Goal: Information Seeking & Learning: Learn about a topic

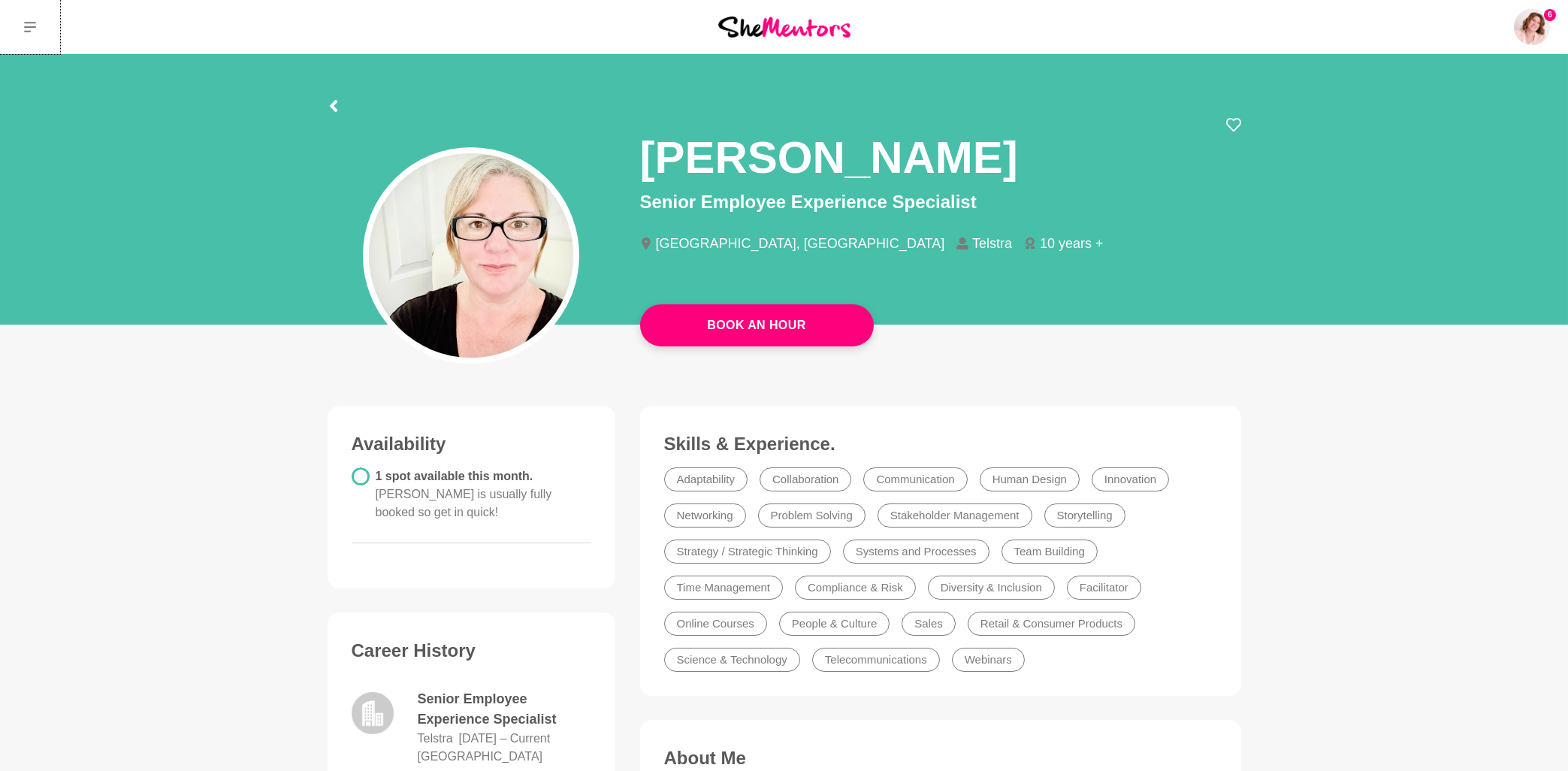
click at [27, 29] on icon at bounding box center [30, 27] width 12 height 12
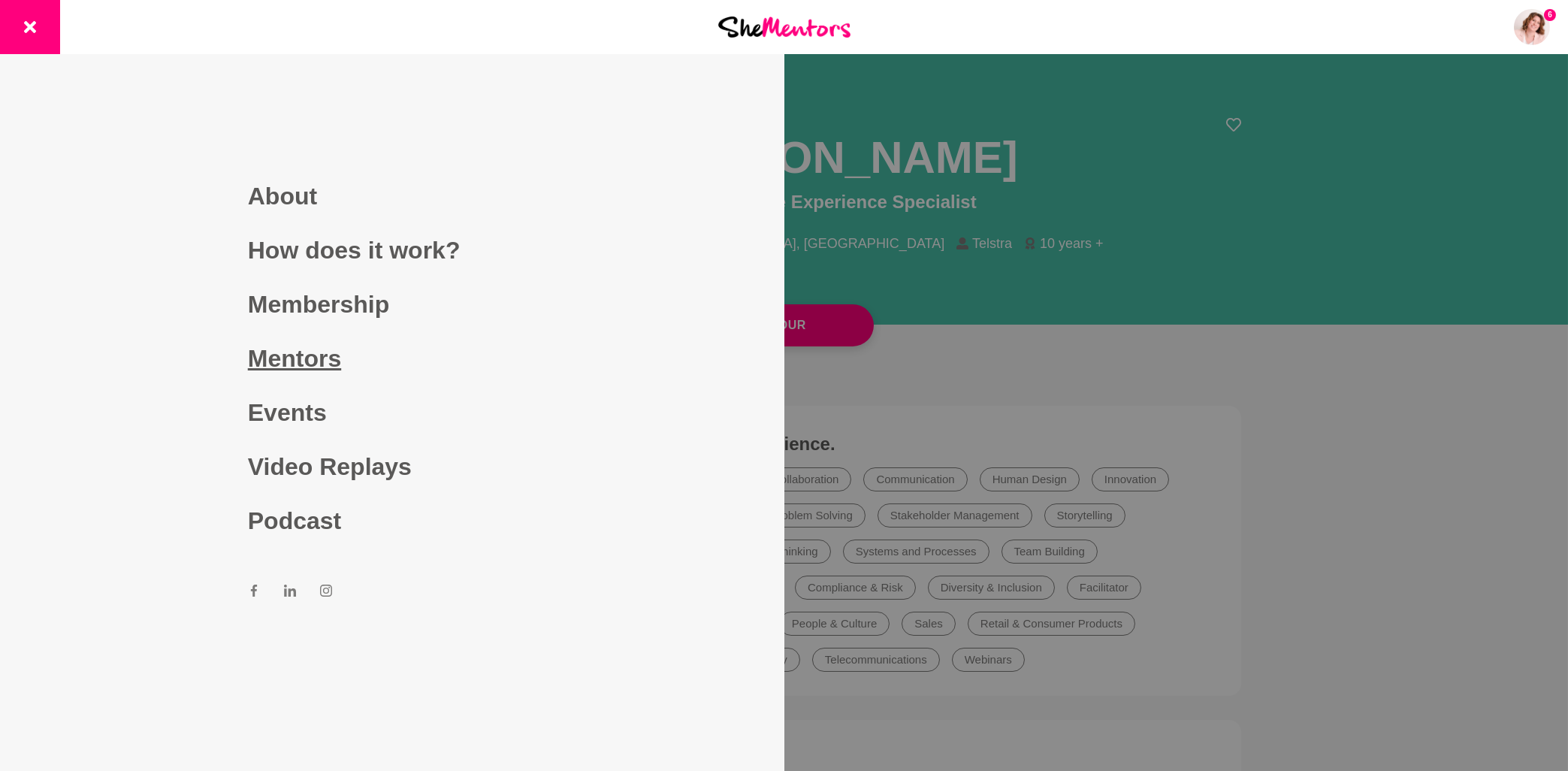
click at [328, 357] on link "Mentors" at bounding box center [392, 358] width 288 height 54
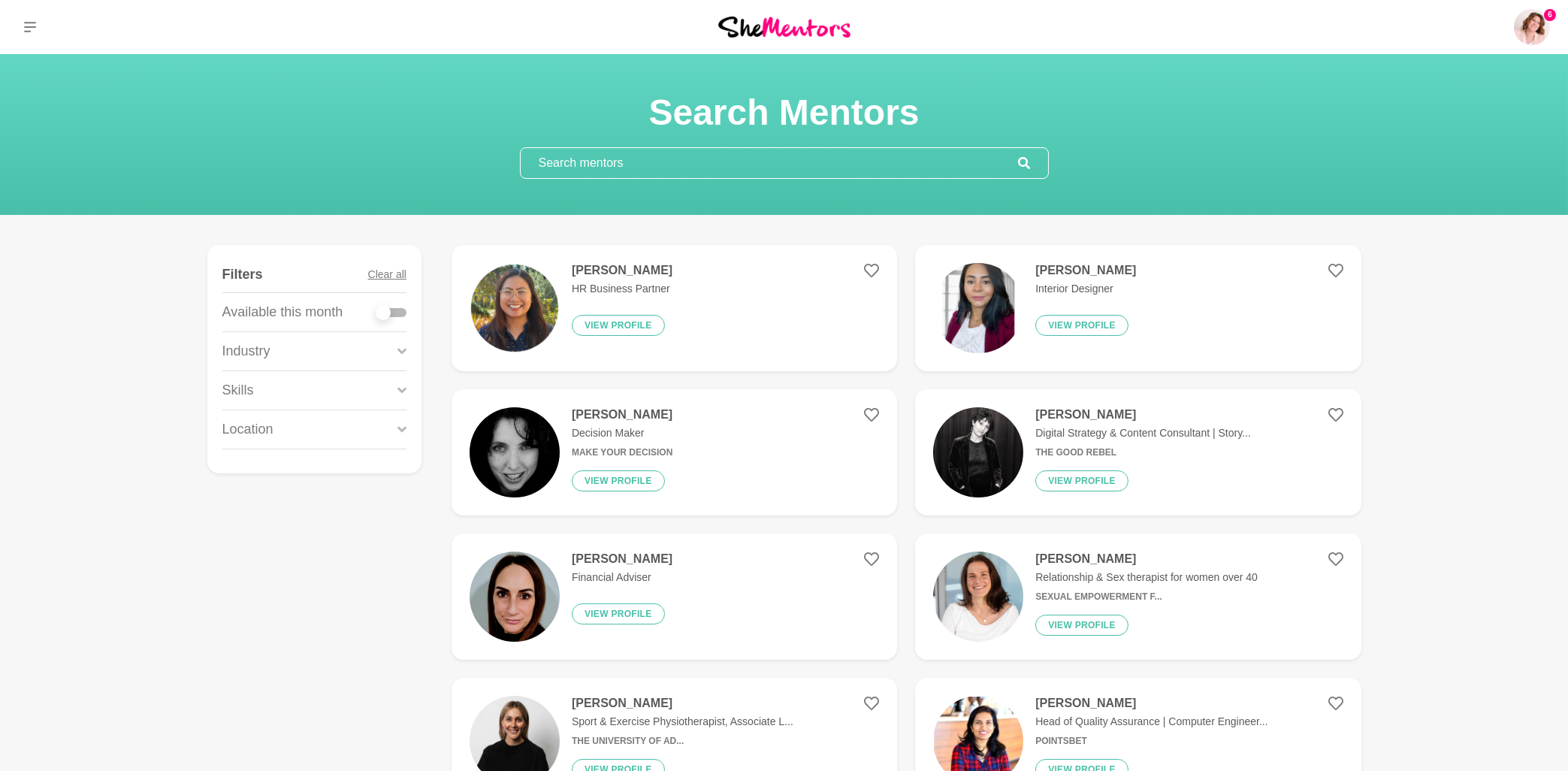
click at [632, 158] on input "text" at bounding box center [769, 162] width 497 height 30
paste input "[PERSON_NAME]"
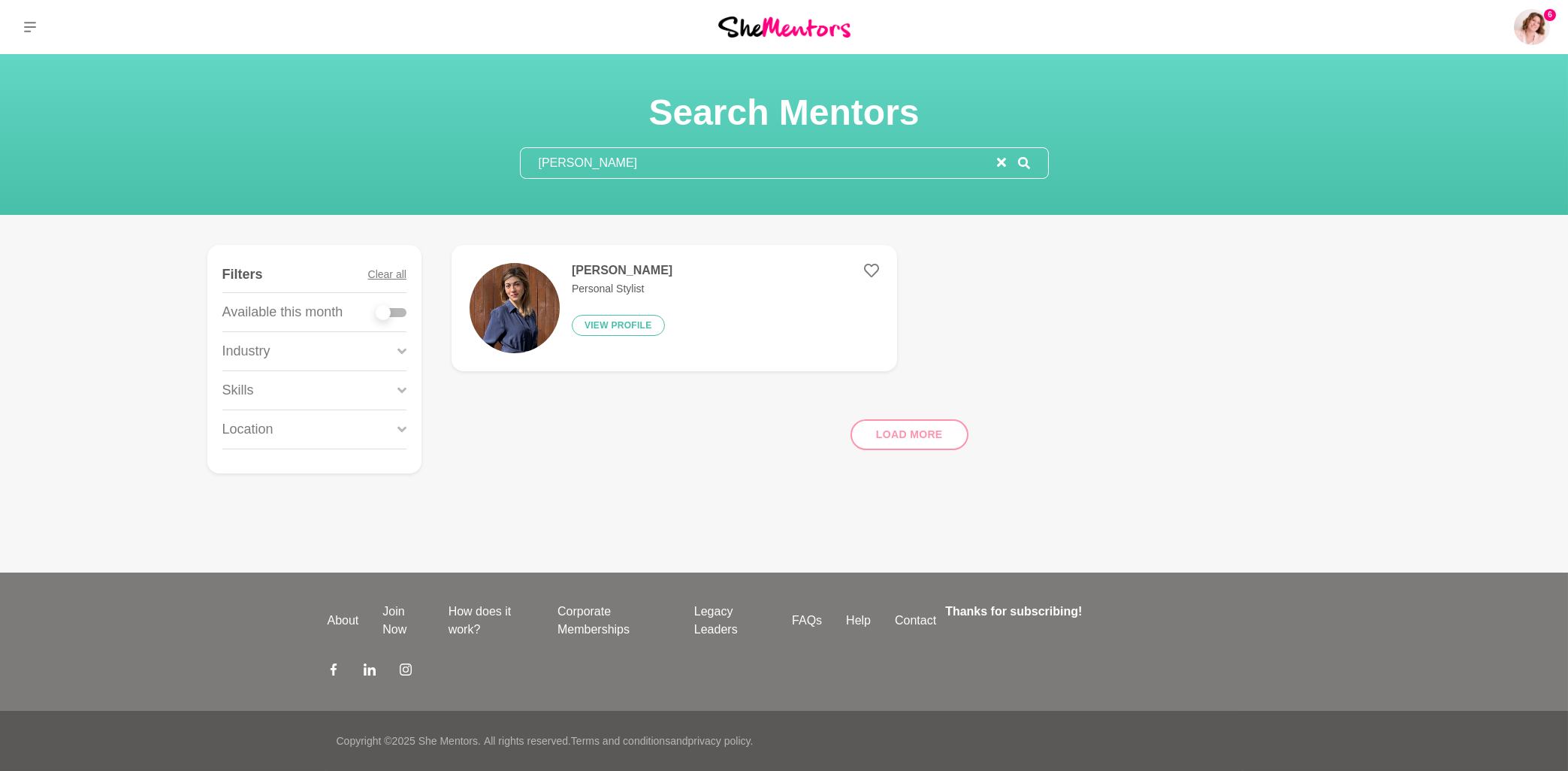
type input "[PERSON_NAME]"
click at [609, 266] on h4 "[PERSON_NAME]" at bounding box center [622, 271] width 101 height 15
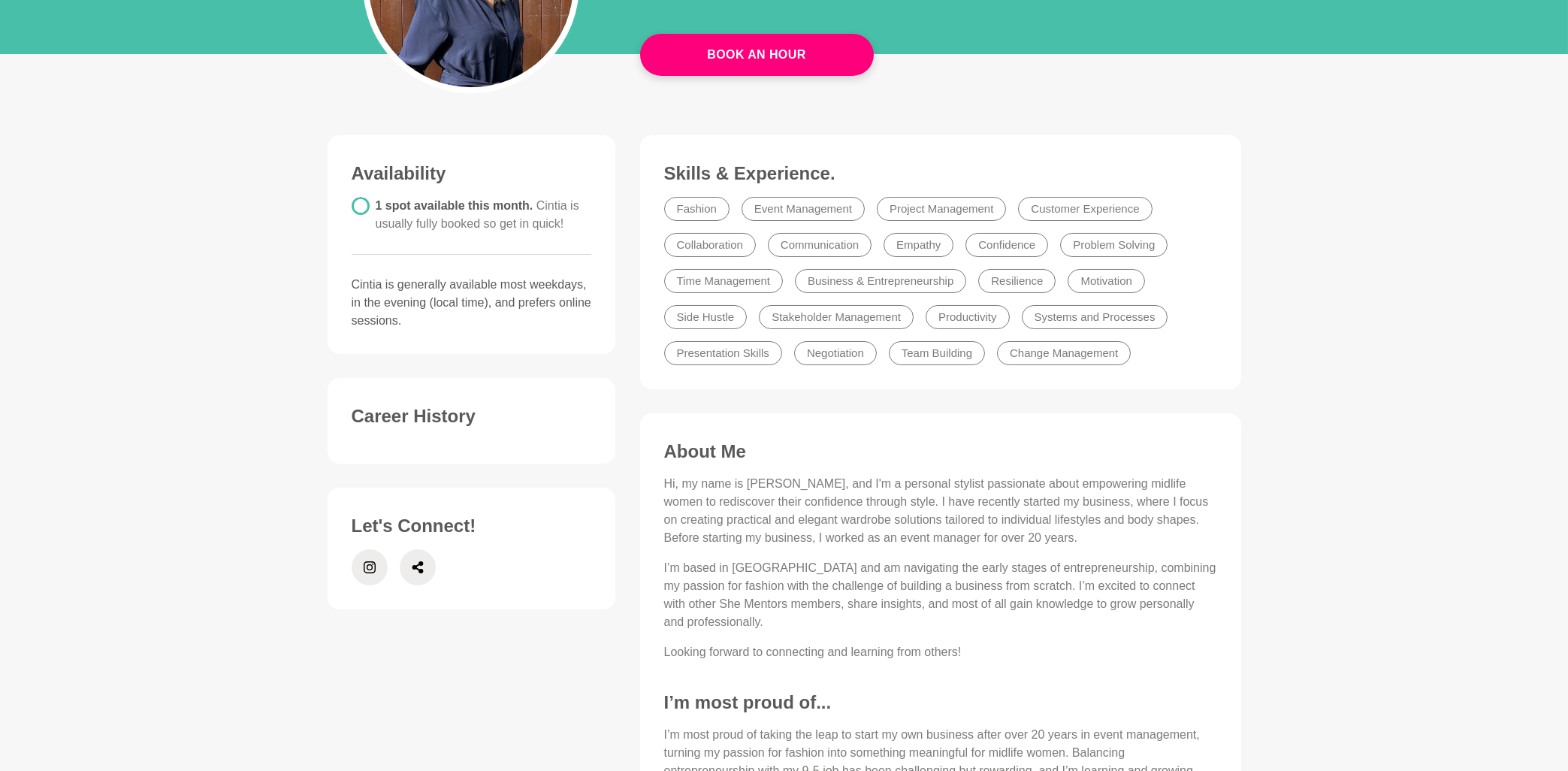
scroll to position [322, 0]
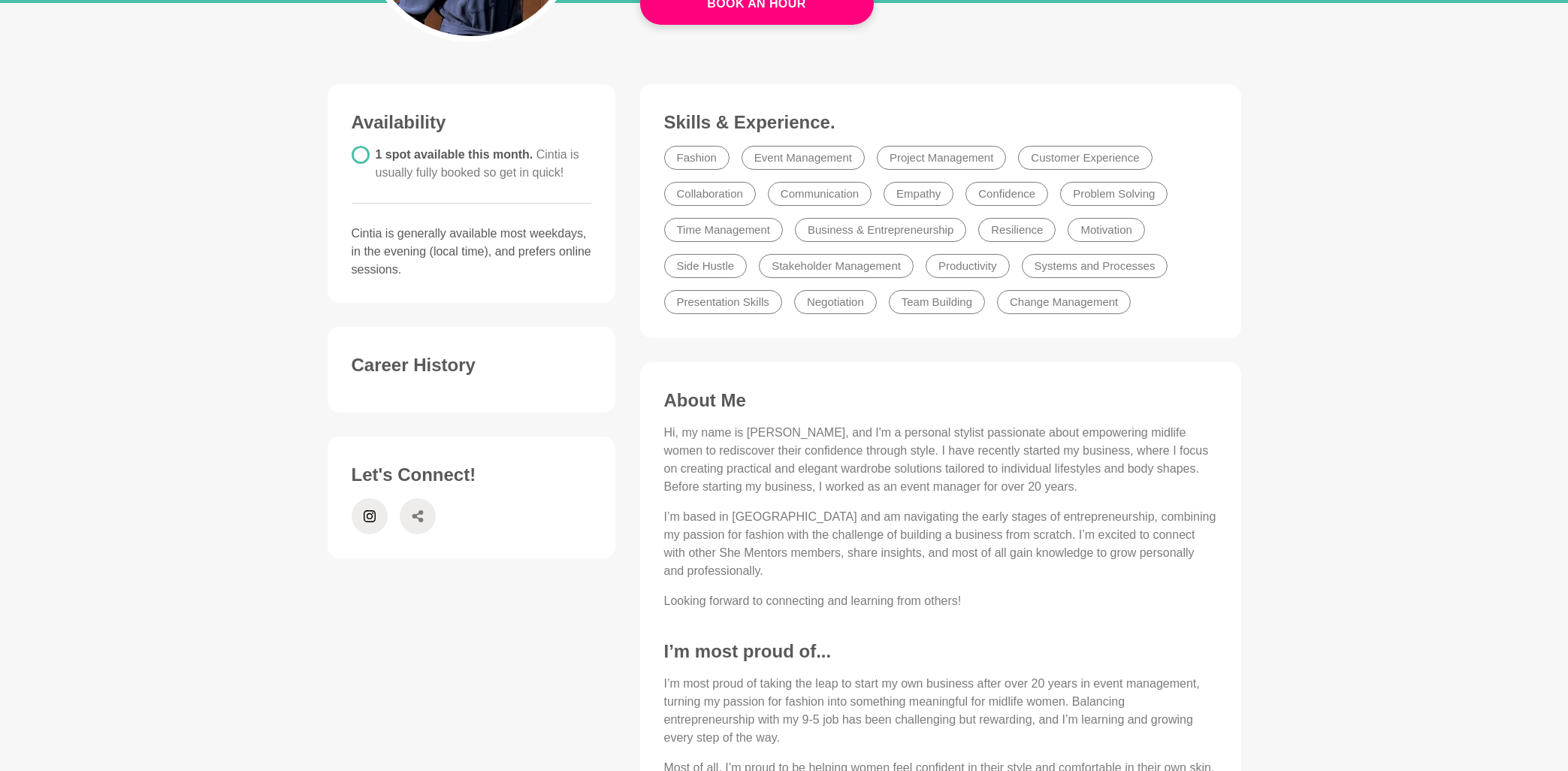
click at [418, 518] on icon at bounding box center [418, 516] width 12 height 36
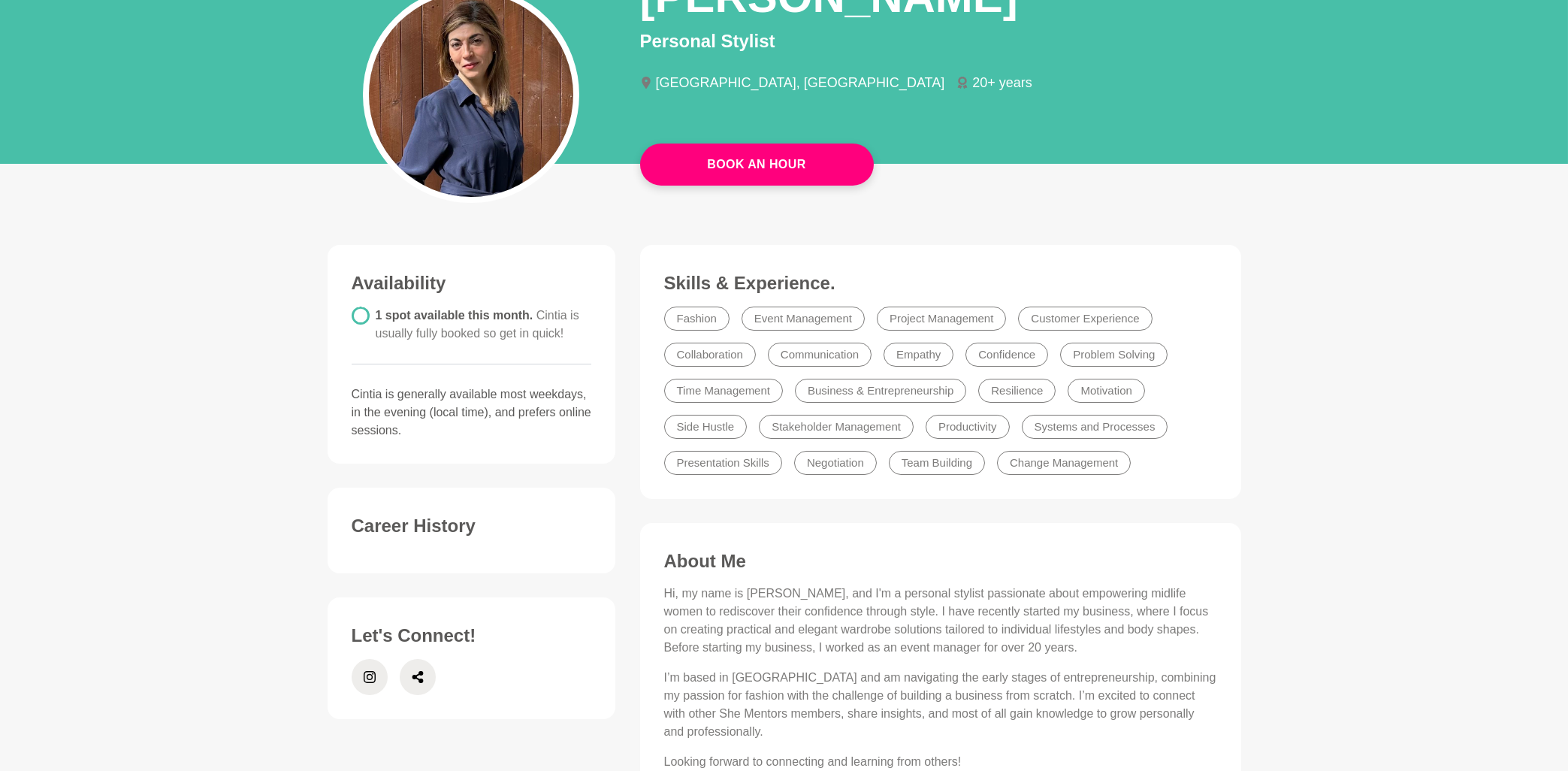
scroll to position [0, 0]
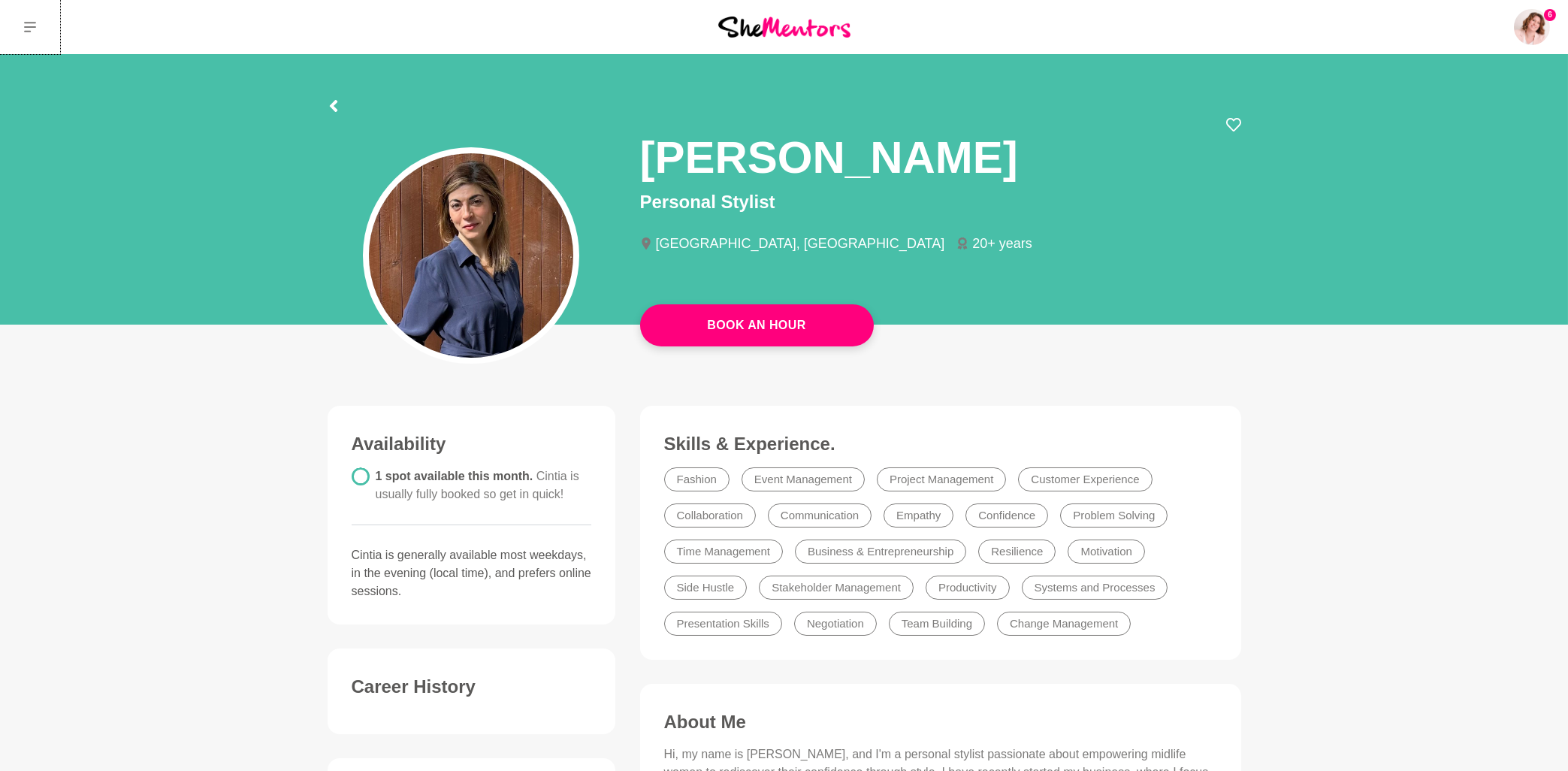
click at [26, 25] on icon at bounding box center [30, 27] width 12 height 12
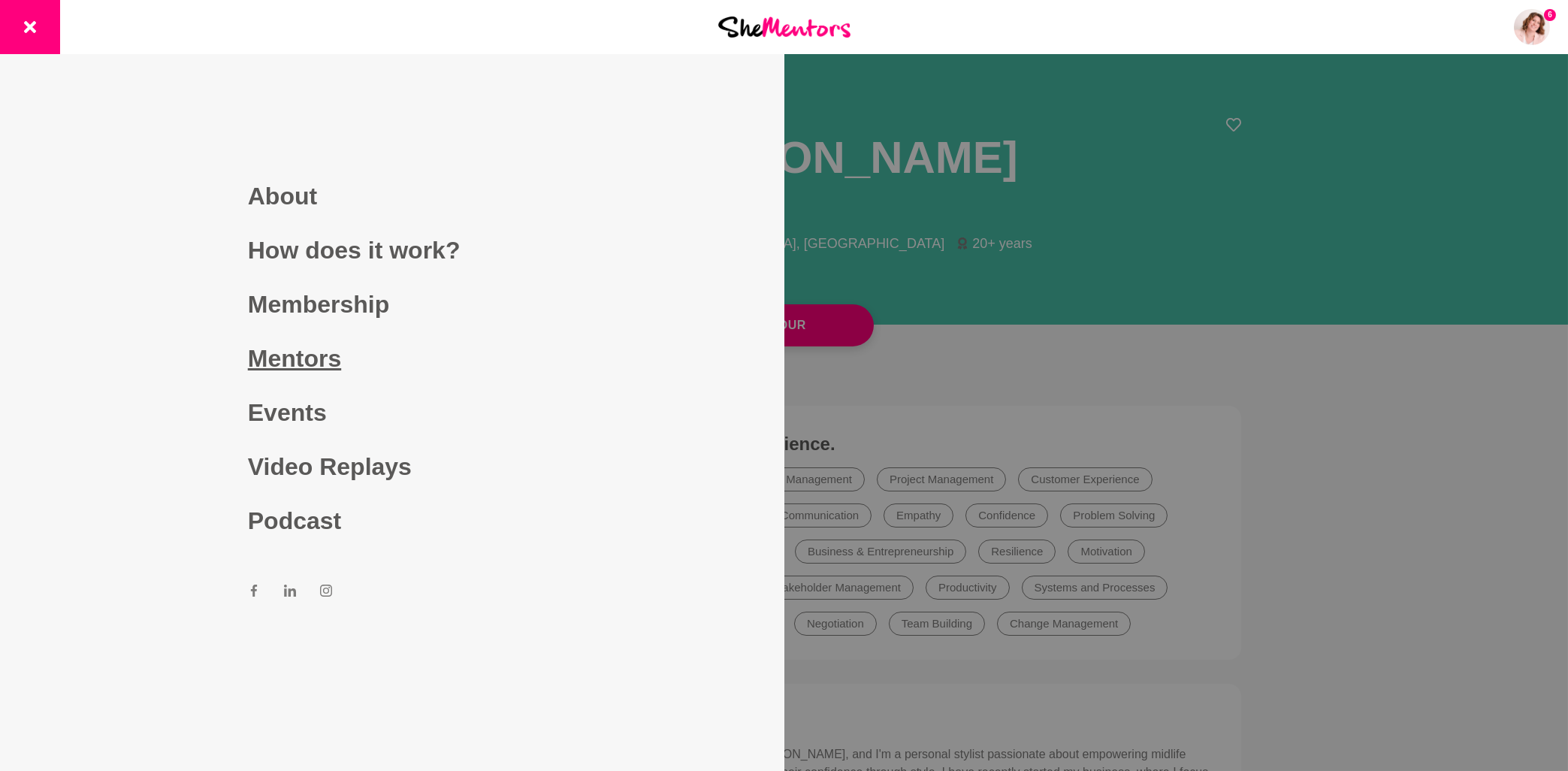
click at [322, 368] on link "Mentors" at bounding box center [392, 358] width 288 height 54
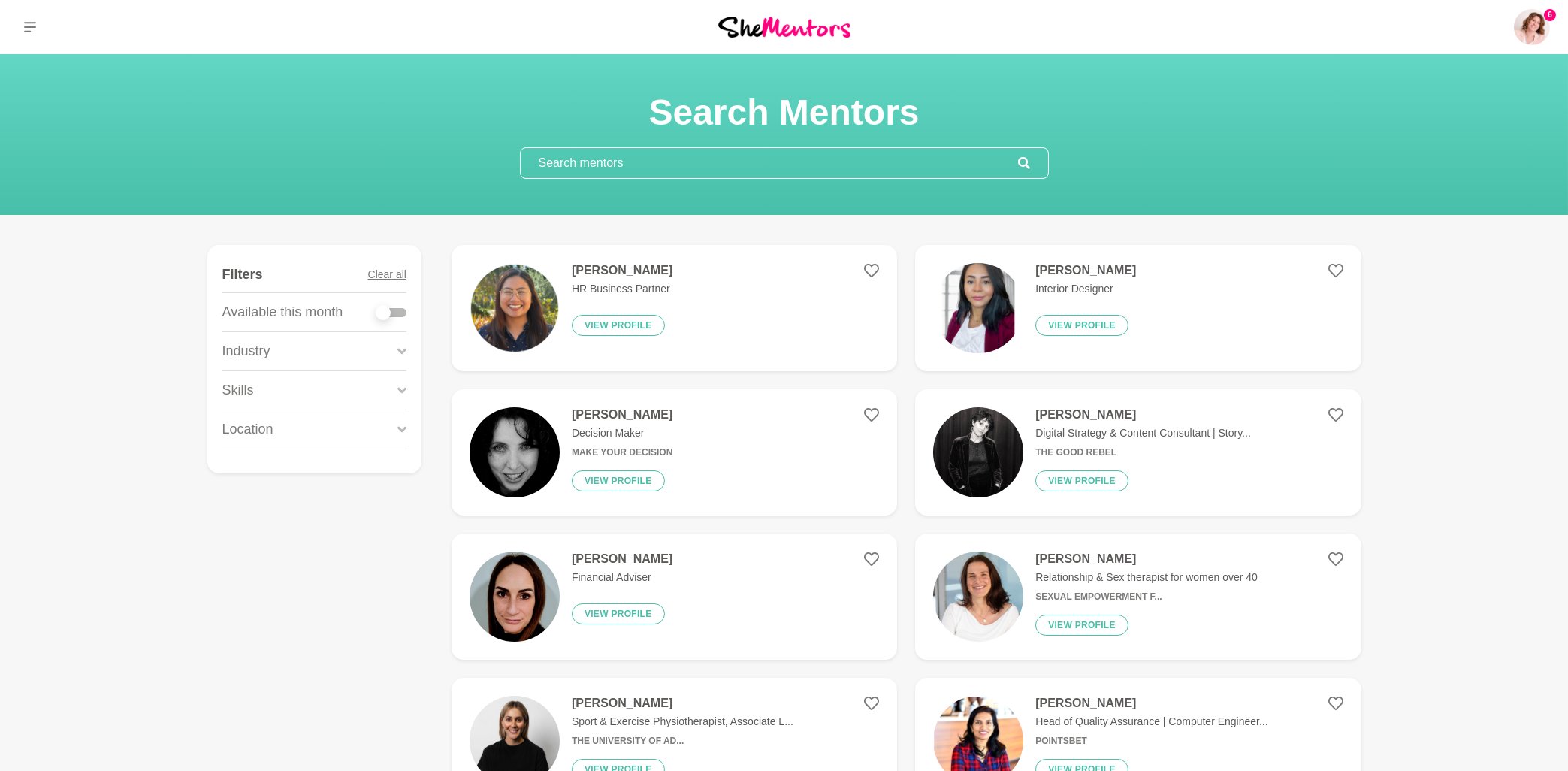
click at [582, 159] on input "text" at bounding box center [769, 162] width 497 height 30
paste input "And a big shout-out to everyone who joined this month’s VIP Reset, hosted by [P…"
type input "And a big shout-out to everyone who joined this month’s VIP Reset, hosted by [P…"
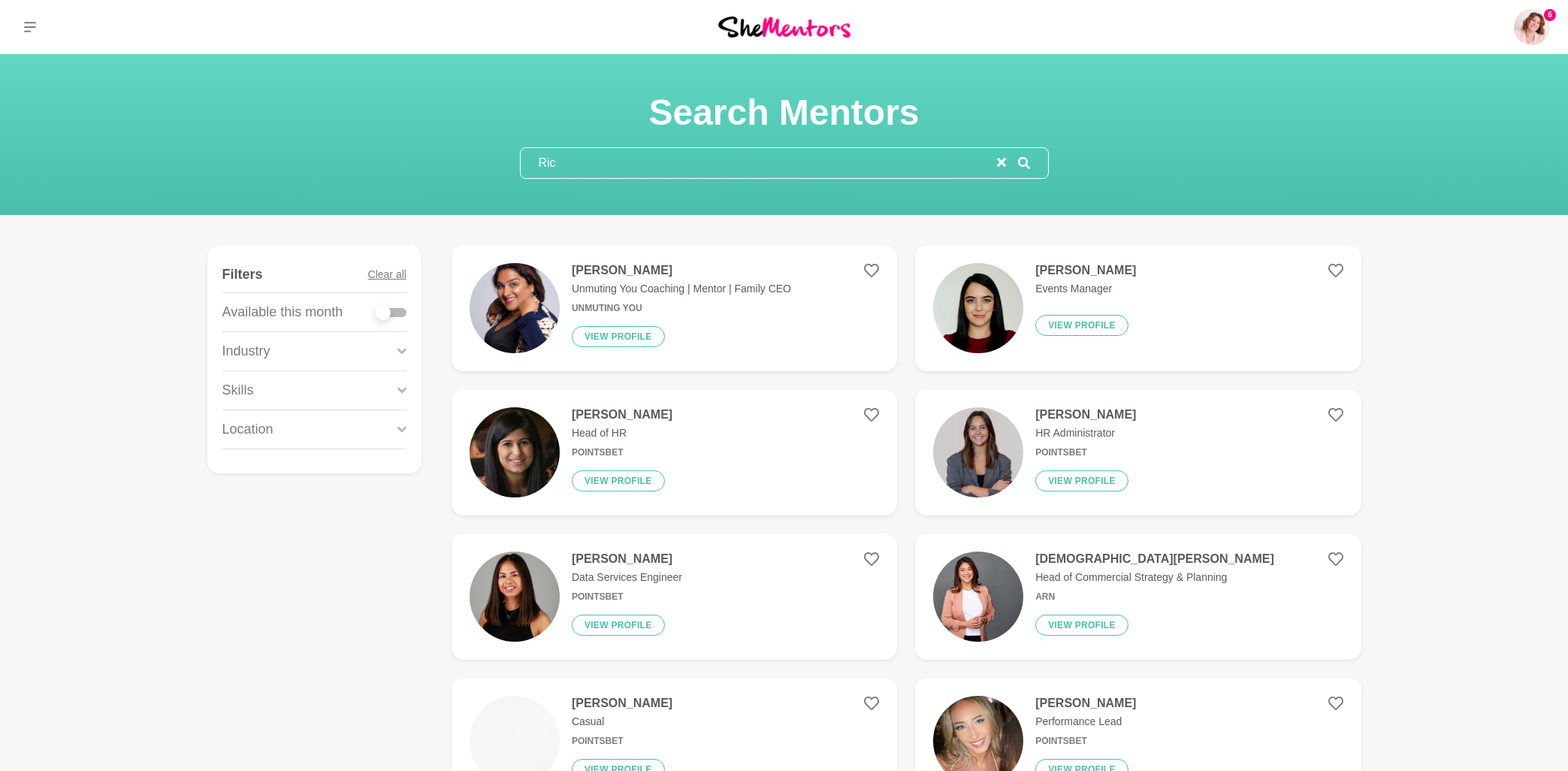
type input "Ric"
click at [613, 274] on h4 "[PERSON_NAME]" at bounding box center [681, 271] width 220 height 15
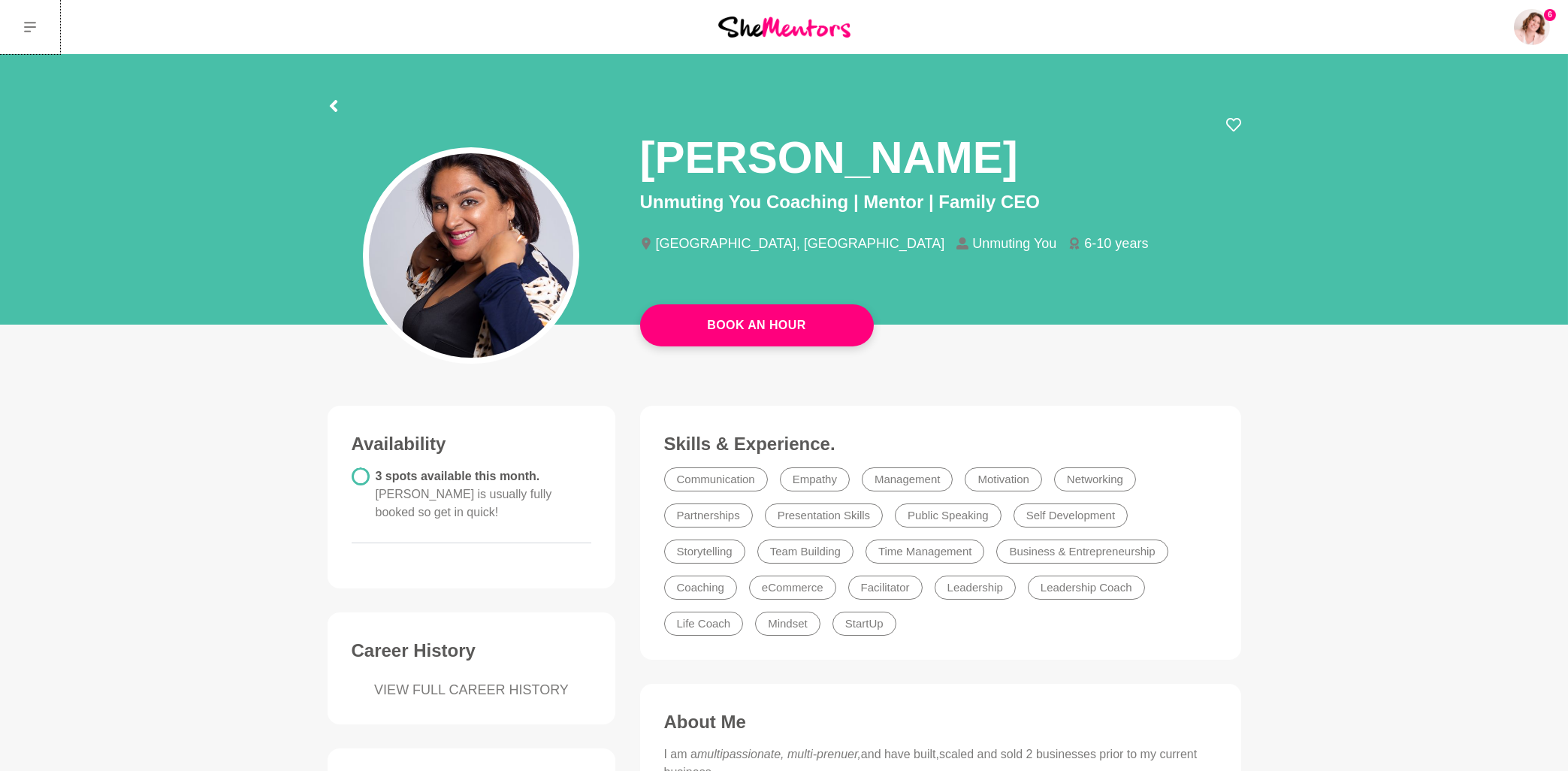
click at [34, 25] on icon at bounding box center [30, 27] width 12 height 12
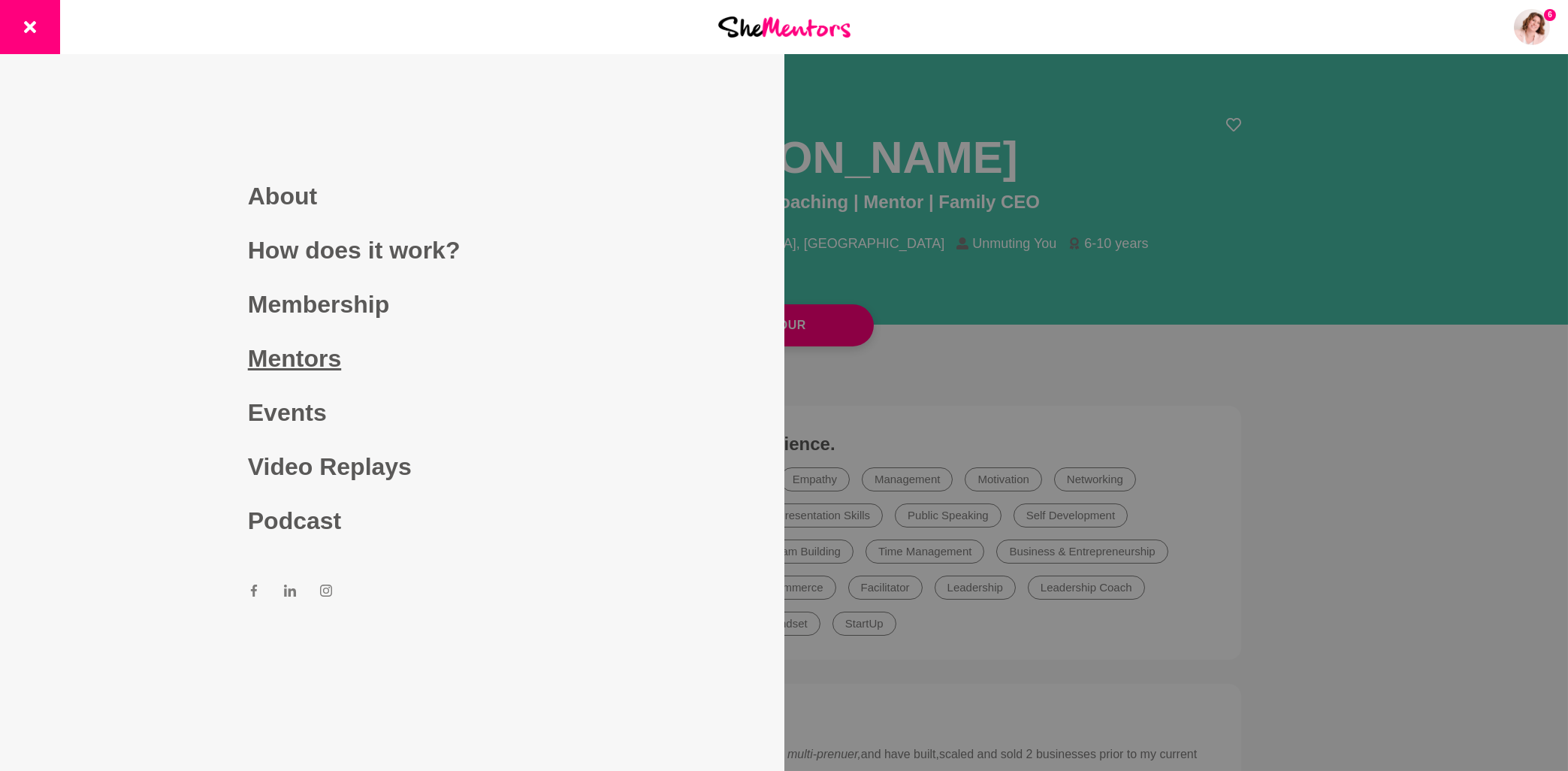
click at [287, 362] on link "Mentors" at bounding box center [392, 358] width 288 height 54
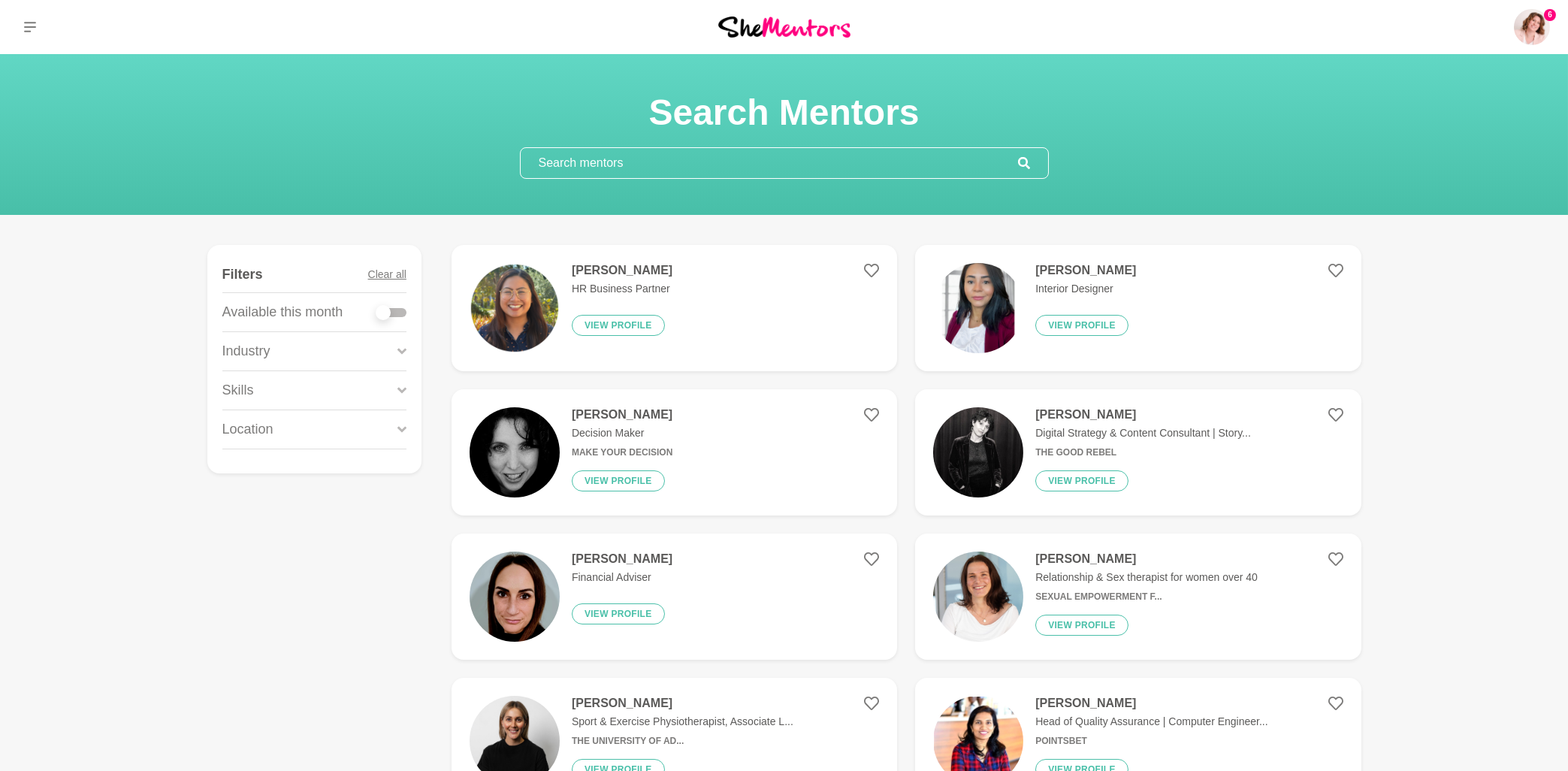
click at [565, 165] on input "text" at bounding box center [769, 162] width 497 height 30
paste input "[PERSON_NAME]"
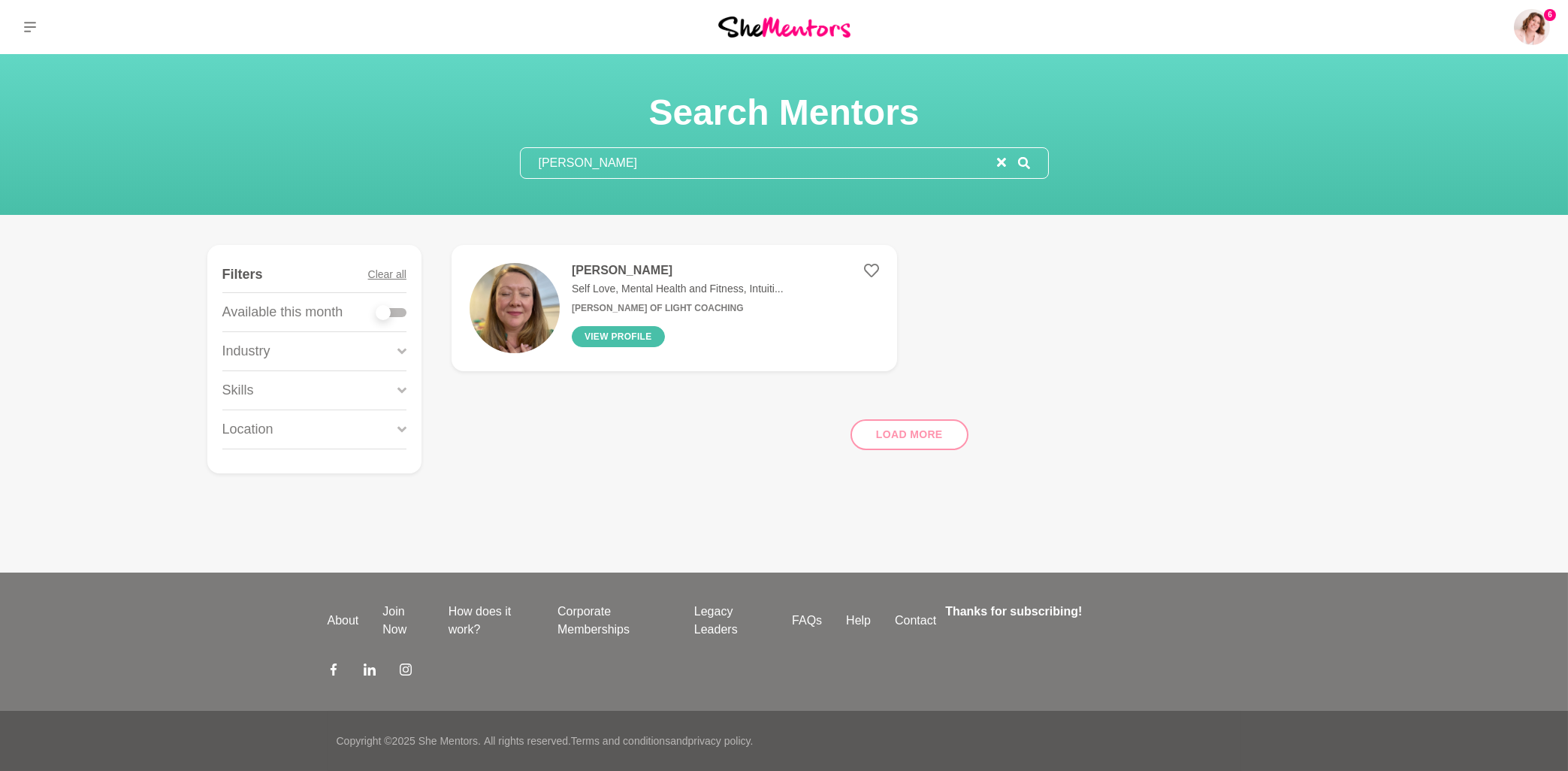
type input "[PERSON_NAME]"
click at [598, 340] on button "View profile" at bounding box center [618, 336] width 93 height 21
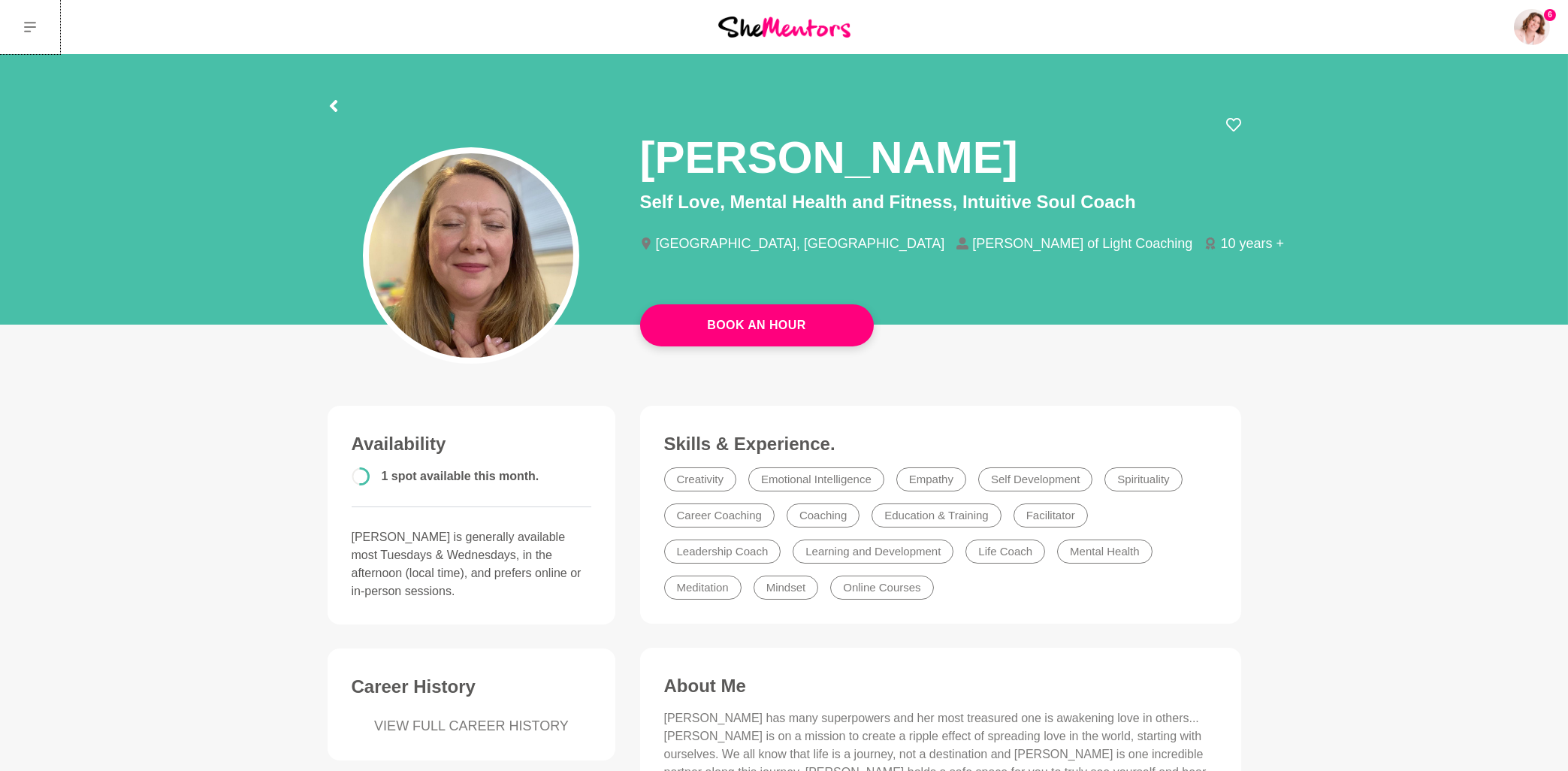
drag, startPoint x: 29, startPoint y: 30, endPoint x: 37, endPoint y: 44, distance: 16.1
click at [29, 31] on icon at bounding box center [30, 27] width 12 height 12
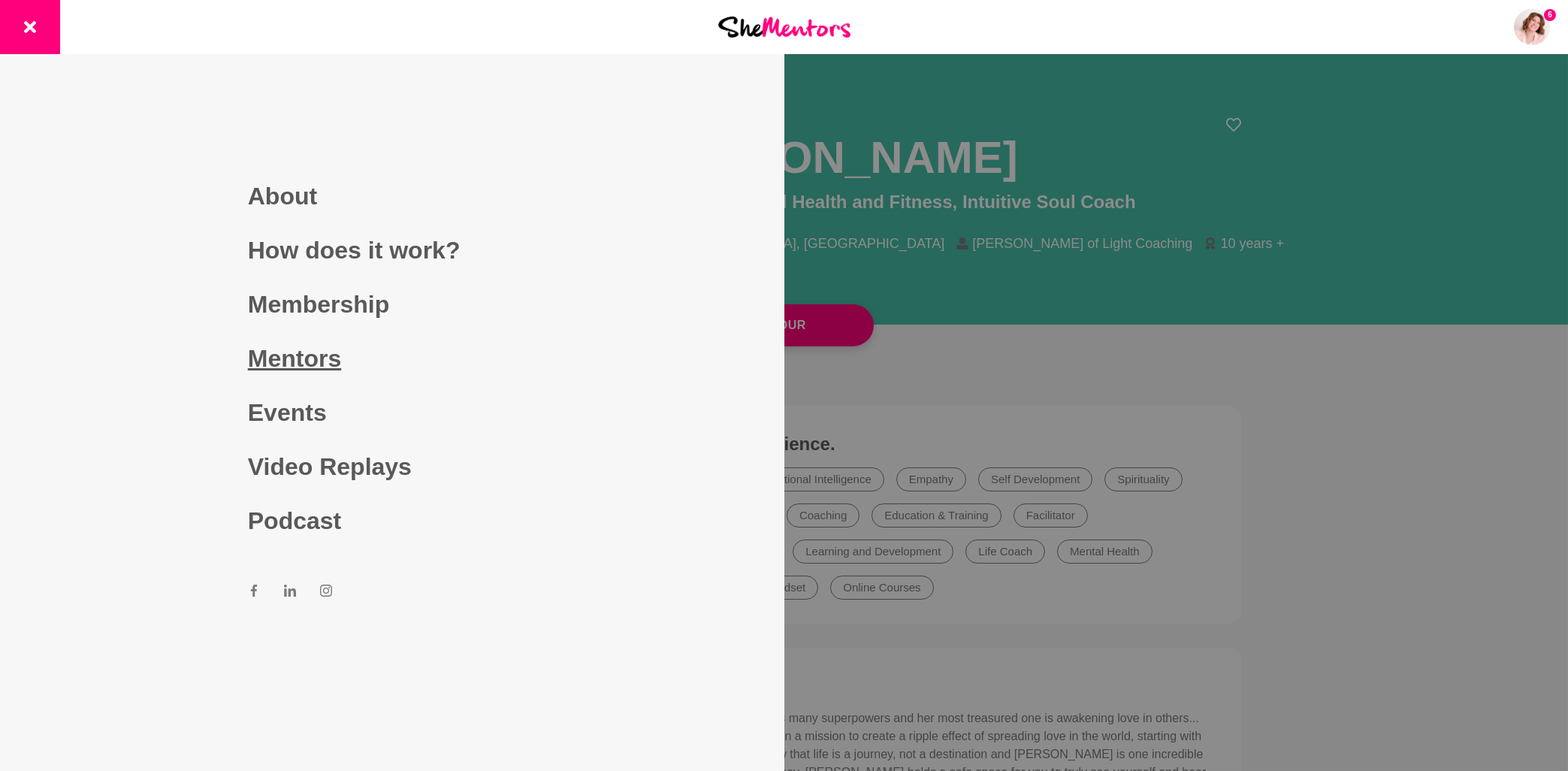
click at [311, 353] on link "Mentors" at bounding box center [392, 358] width 288 height 54
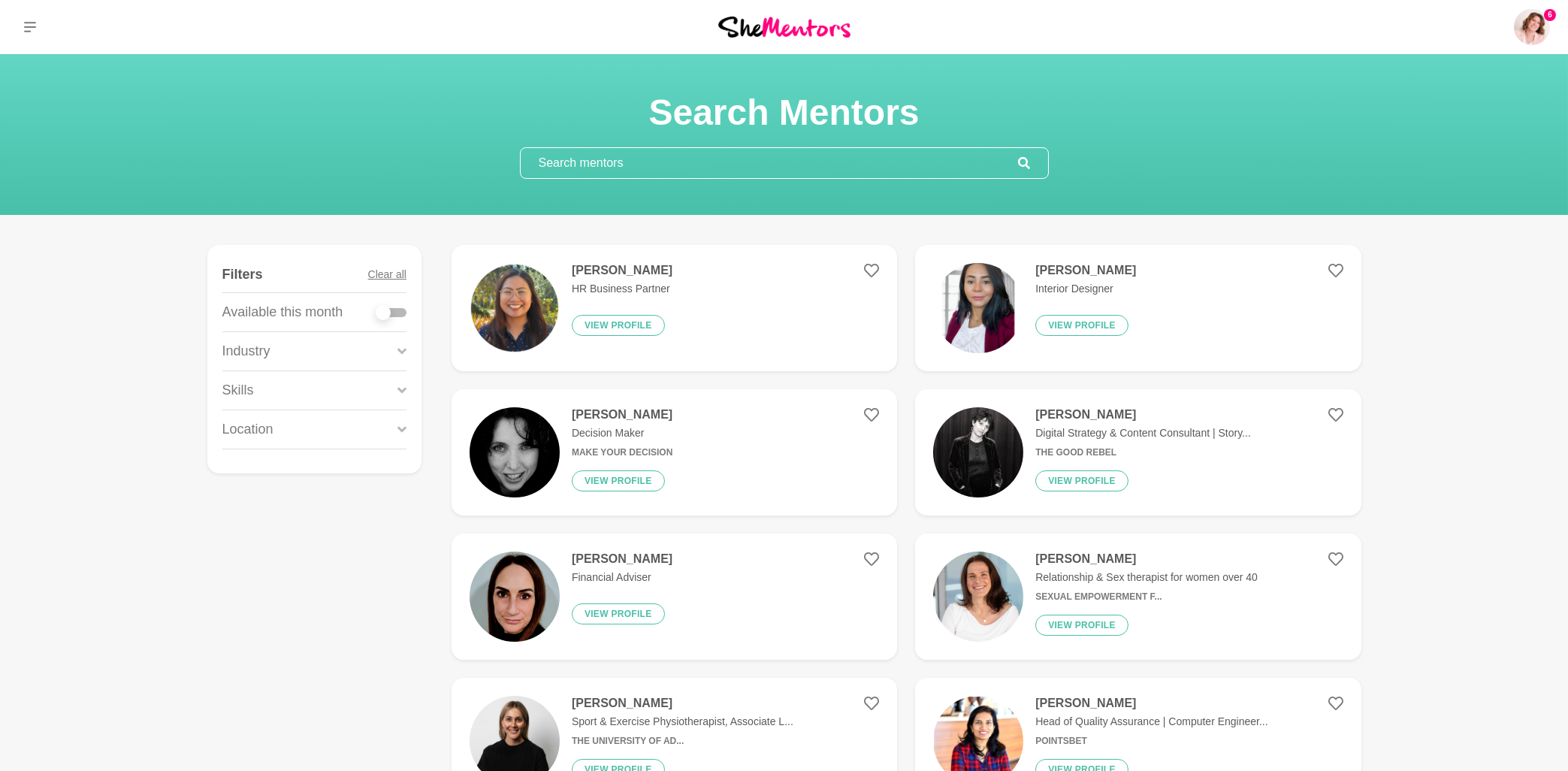
click at [590, 159] on input "text" at bounding box center [769, 162] width 497 height 30
paste input "[PERSON_NAME]"
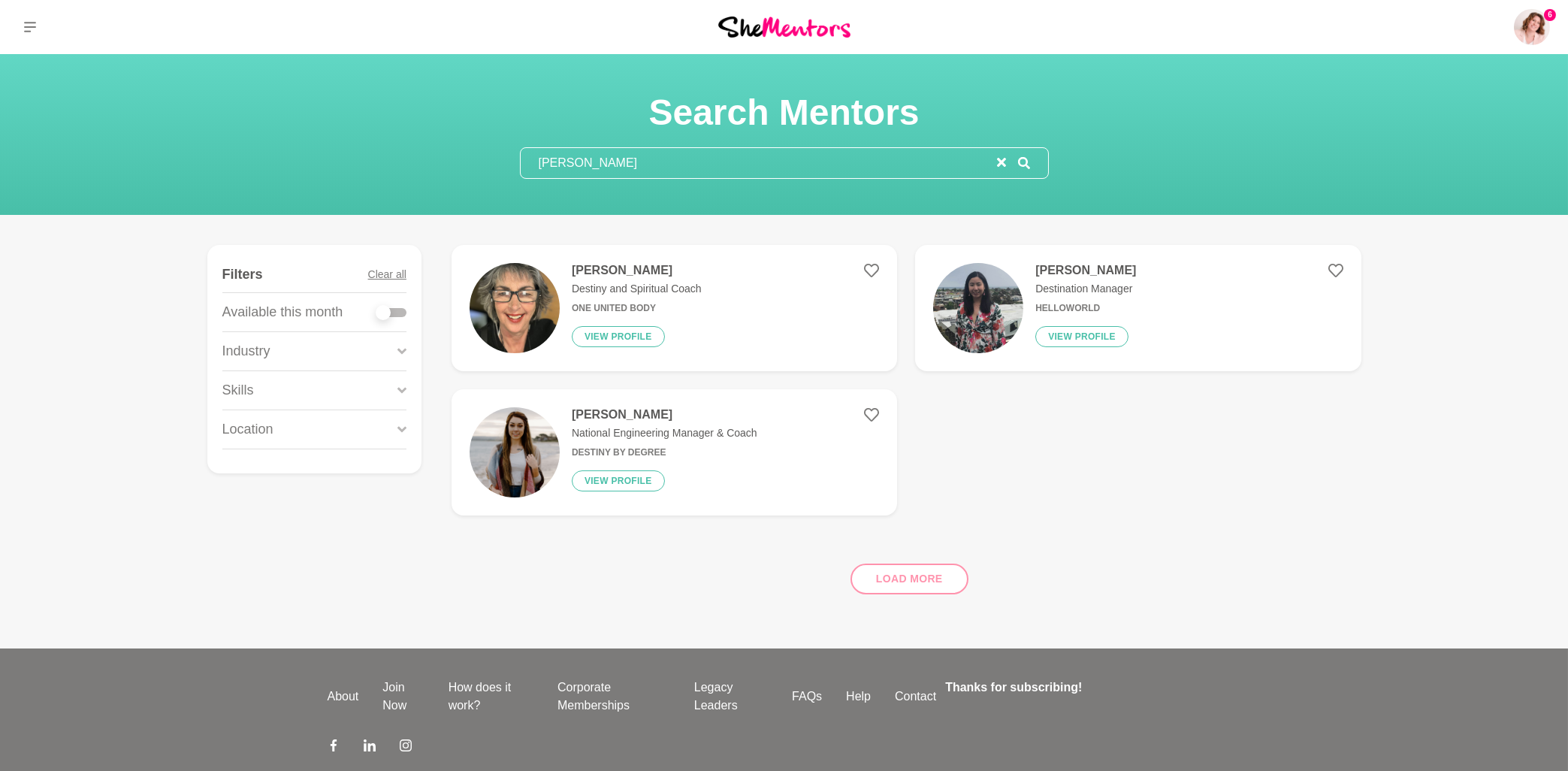
drag, startPoint x: 643, startPoint y: 165, endPoint x: 510, endPoint y: 166, distance: 133.0
click at [520, 167] on input "[PERSON_NAME]" at bounding box center [758, 162] width 476 height 30
paste input "[PERSON_NAME]"
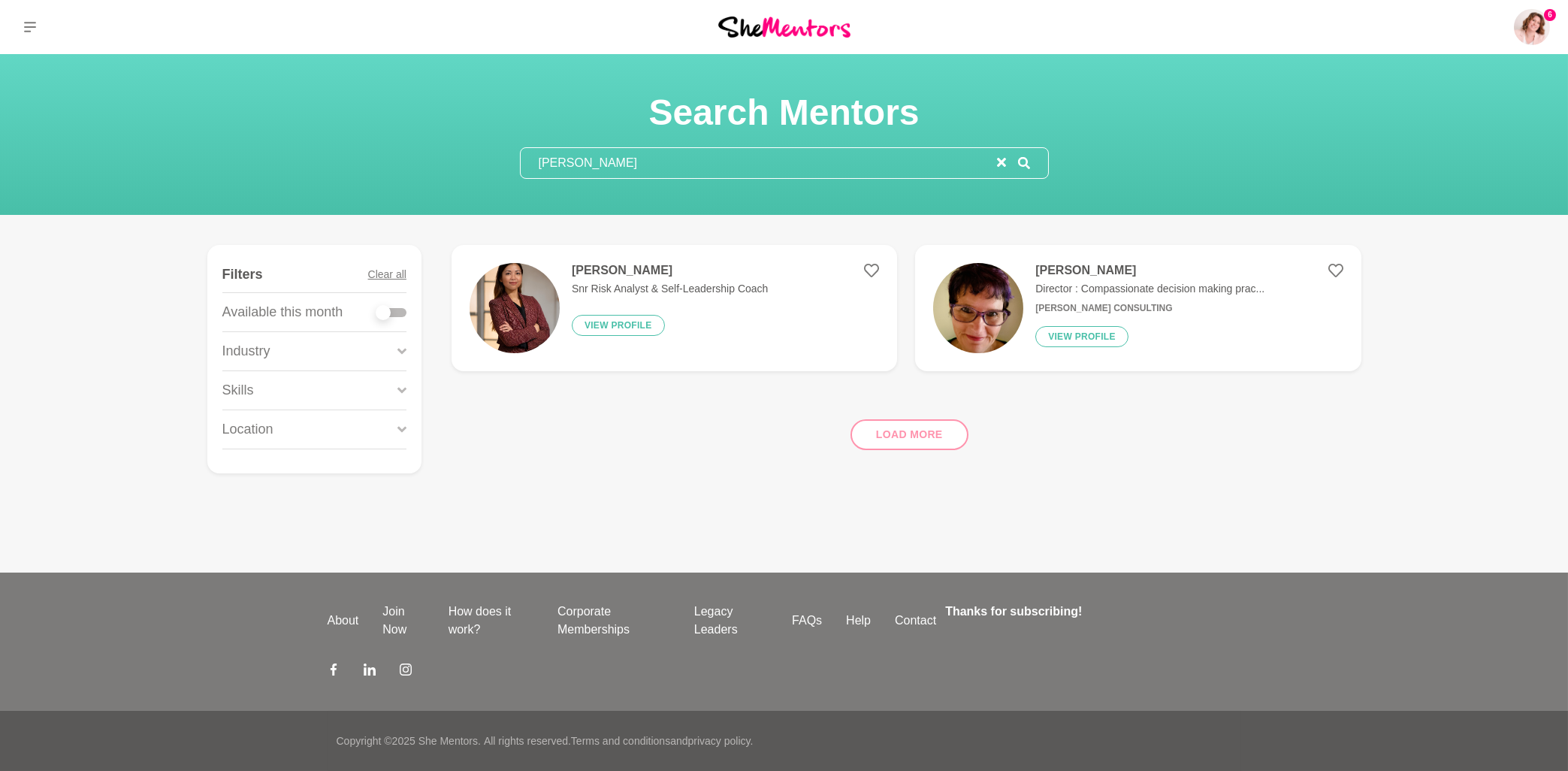
type input "[PERSON_NAME]"
click at [601, 272] on h4 "[PERSON_NAME]" at bounding box center [670, 271] width 196 height 15
